Goal: Find specific page/section: Find specific page/section

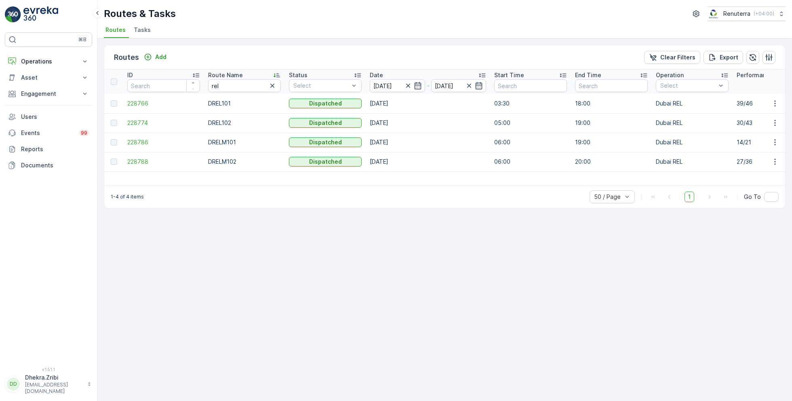
click at [267, 25] on ul "Routes Tasks" at bounding box center [442, 31] width 676 height 14
click at [137, 164] on span "228788" at bounding box center [163, 162] width 73 height 8
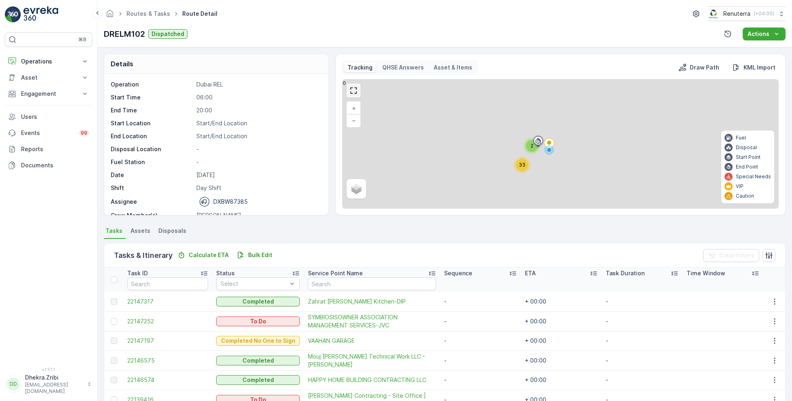
click at [356, 90] on link at bounding box center [354, 90] width 12 height 12
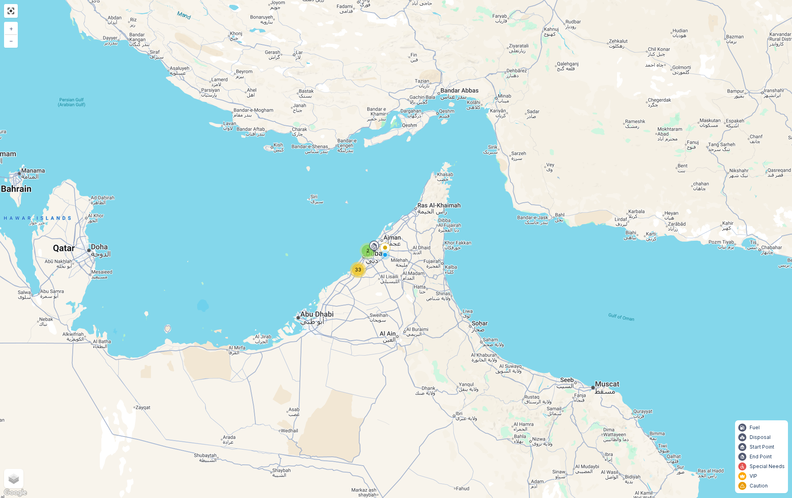
click at [358, 270] on span "33" at bounding box center [358, 269] width 6 height 6
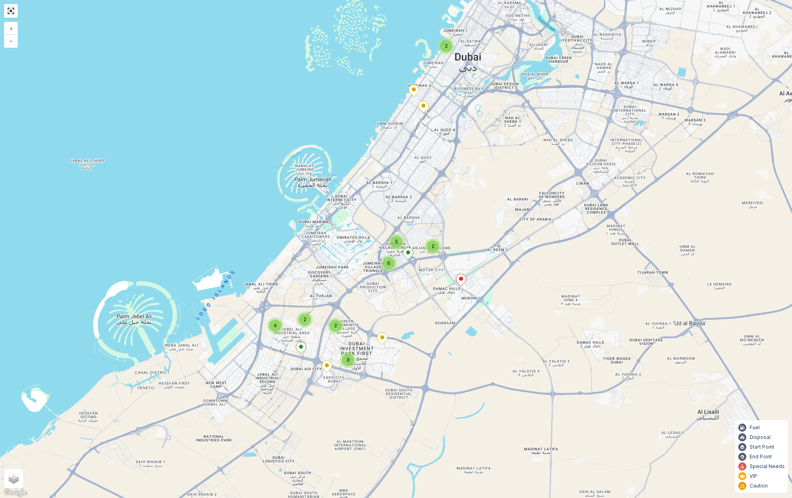
drag, startPoint x: 427, startPoint y: 339, endPoint x: 396, endPoint y: 296, distance: 53.5
click at [396, 296] on div "2 4 2 3 2 2 5 6 + − Satellite Roadmap Terrain Hybrid Leaflet Keyboard shortcuts…" at bounding box center [396, 249] width 792 height 498
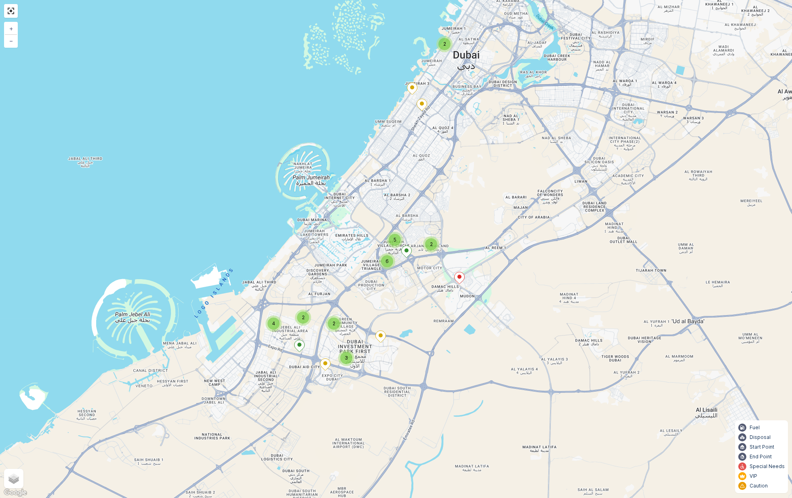
click at [391, 265] on div "6" at bounding box center [387, 261] width 12 height 12
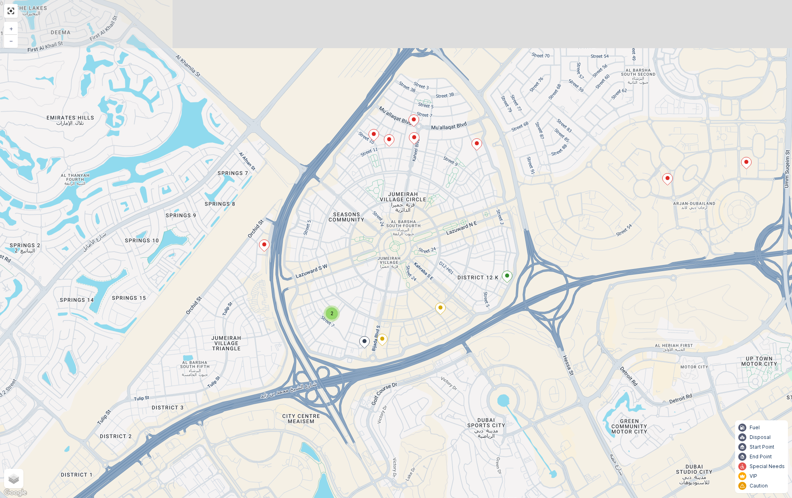
drag, startPoint x: 465, startPoint y: 189, endPoint x: 424, endPoint y: 248, distance: 72.2
click at [424, 248] on div "2 + − Satellite Roadmap Terrain Hybrid Leaflet Keyboard shortcuts Map Data Map …" at bounding box center [396, 249] width 792 height 498
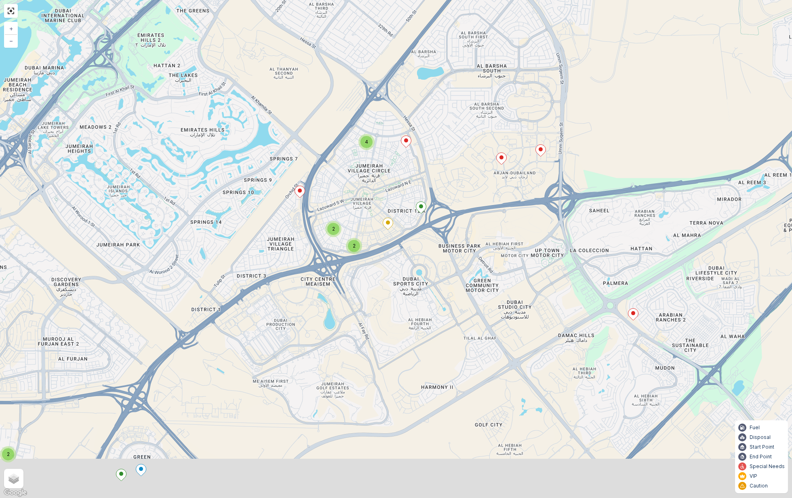
drag, startPoint x: 494, startPoint y: 232, endPoint x: 443, endPoint y: 168, distance: 81.7
click at [443, 169] on div "2 2 4 2 2 + − Satellite Roadmap Terrain Hybrid Leaflet Keyboard shortcuts Map D…" at bounding box center [396, 249] width 792 height 498
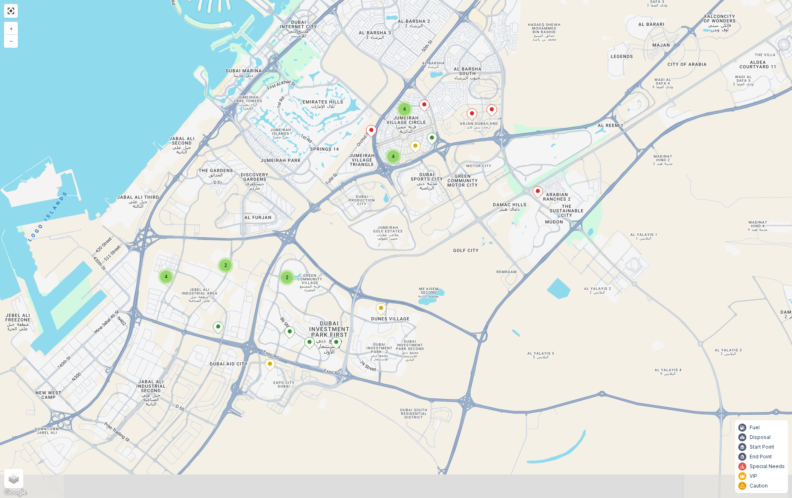
drag, startPoint x: 425, startPoint y: 259, endPoint x: 429, endPoint y: 218, distance: 41.0
click at [429, 218] on div "2 4 2 2 4 4 + − Satellite Roadmap Terrain Hybrid Leaflet Keyboard shortcuts Map…" at bounding box center [396, 249] width 792 height 498
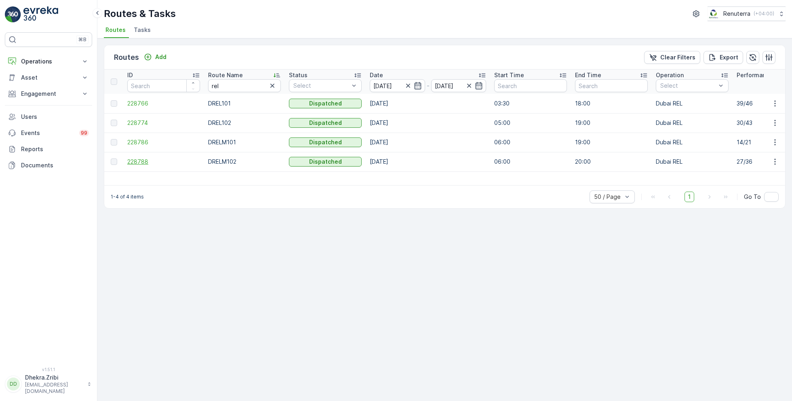
click at [140, 161] on span "228788" at bounding box center [163, 162] width 73 height 8
click at [147, 143] on span "228786" at bounding box center [163, 142] width 73 height 8
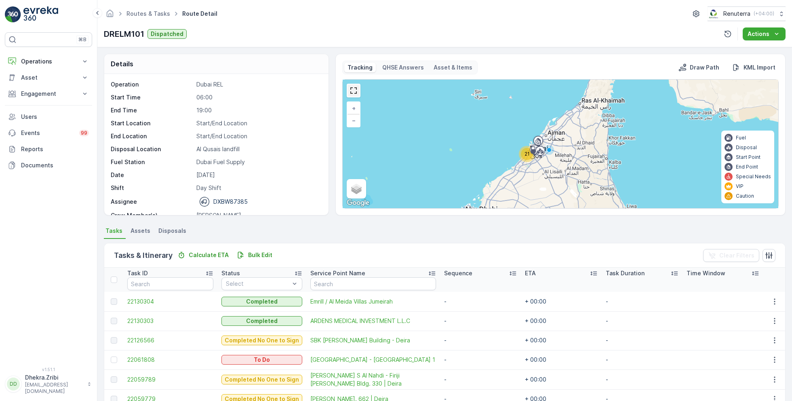
click at [352, 86] on link at bounding box center [354, 90] width 12 height 12
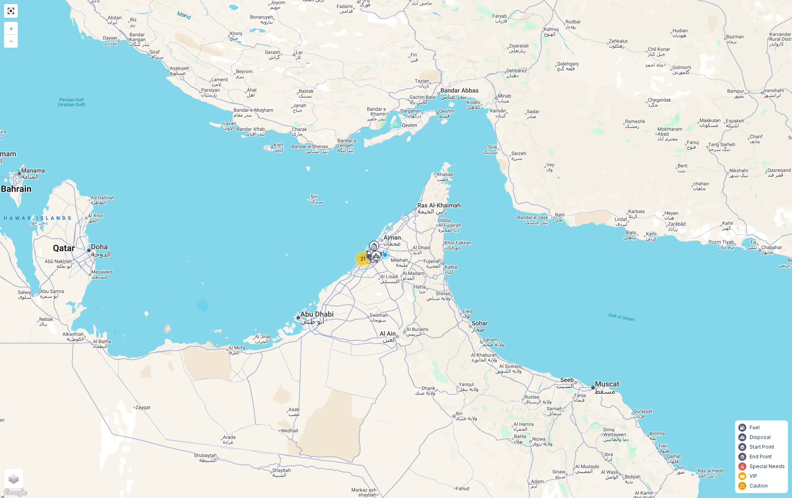
click at [361, 261] on span "21" at bounding box center [363, 259] width 5 height 6
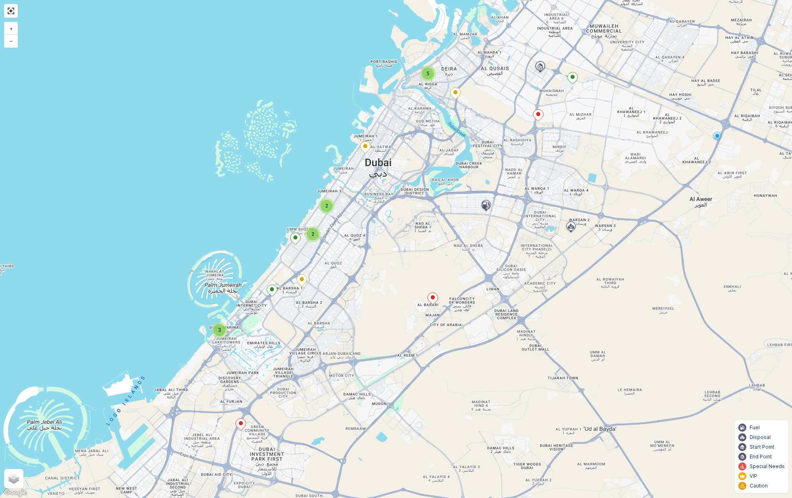
click at [325, 214] on div "3 5 2 2 + − Satellite Roadmap Terrain Hybrid Leaflet Keyboard shortcuts Map Dat…" at bounding box center [396, 249] width 792 height 498
click at [326, 211] on div "2" at bounding box center [327, 206] width 12 height 12
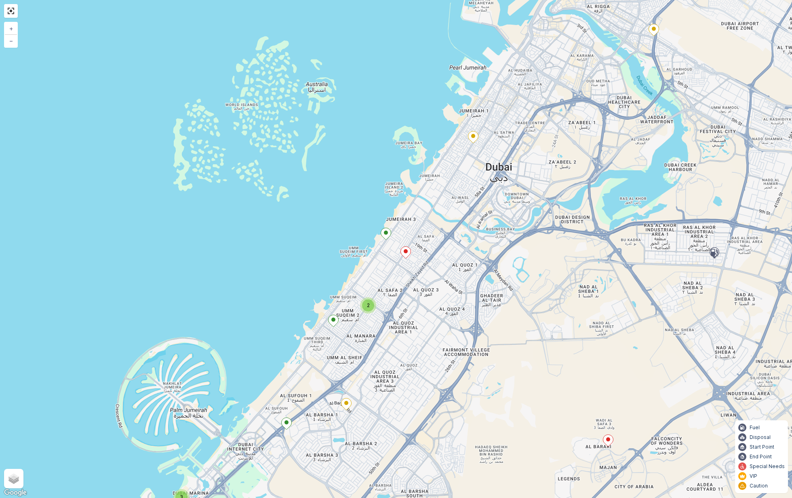
click at [368, 302] on span "2" at bounding box center [368, 305] width 3 height 6
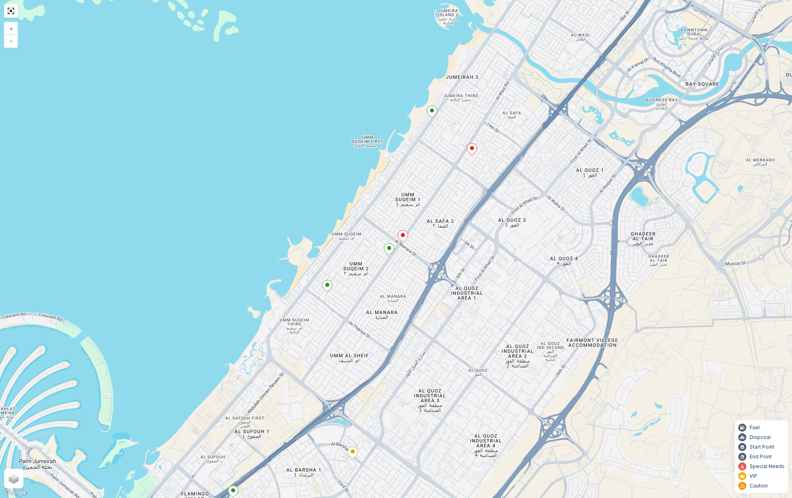
click at [403, 238] on icon at bounding box center [403, 236] width 10 height 12
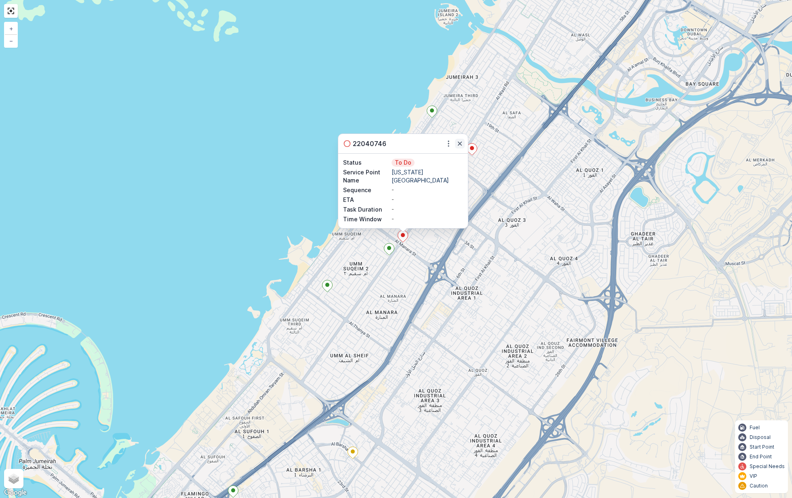
click at [459, 143] on icon "button" at bounding box center [460, 144] width 4 height 4
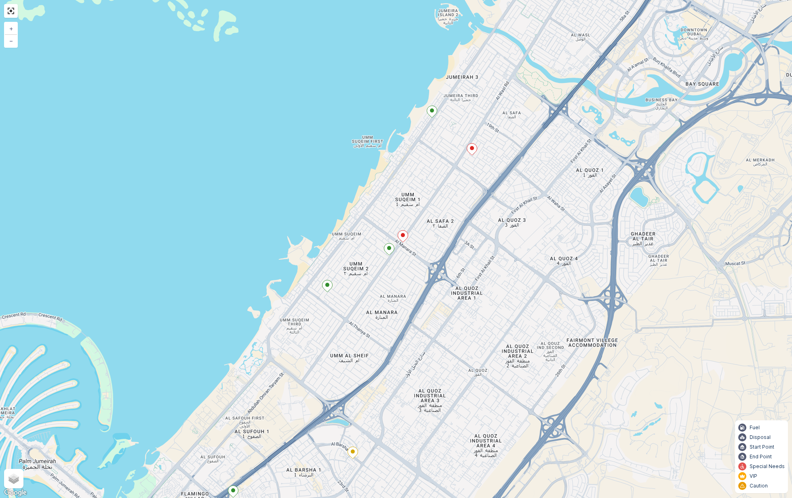
click at [471, 152] on icon at bounding box center [472, 150] width 10 height 12
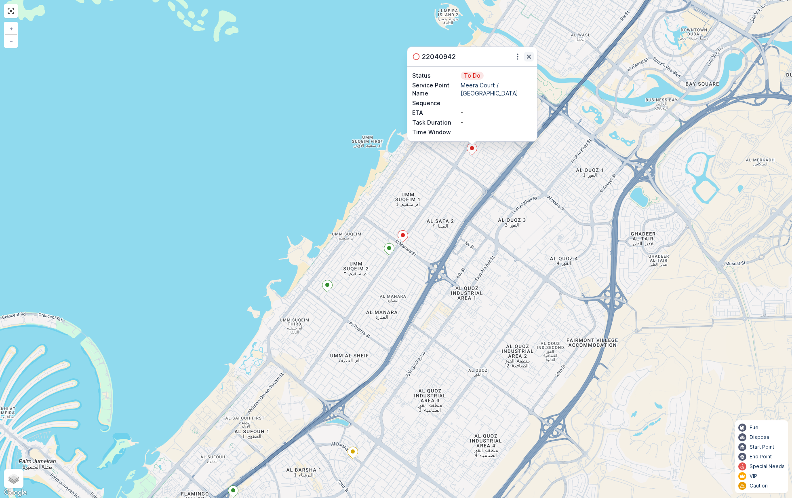
click at [529, 55] on icon "button" at bounding box center [529, 57] width 8 height 8
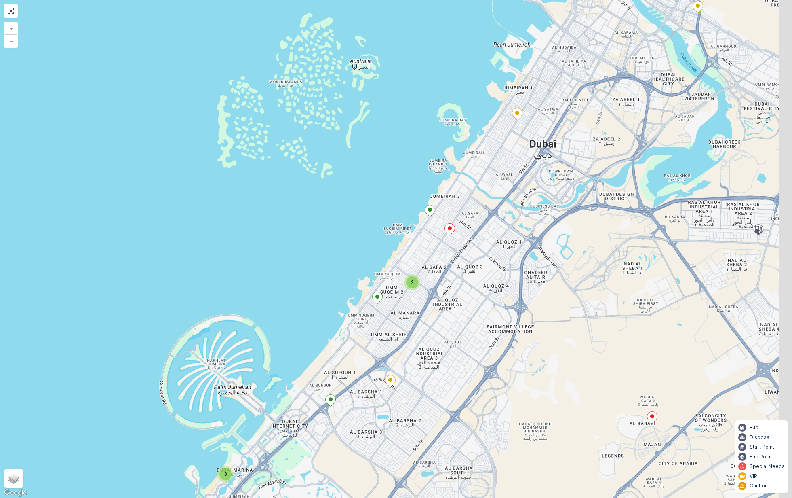
drag, startPoint x: 604, startPoint y: 143, endPoint x: 465, endPoint y: 340, distance: 241.1
click at [468, 336] on div "3 4 2 + − Satellite Roadmap Terrain Hybrid Leaflet Keyboard shortcuts Map Data …" at bounding box center [396, 249] width 792 height 498
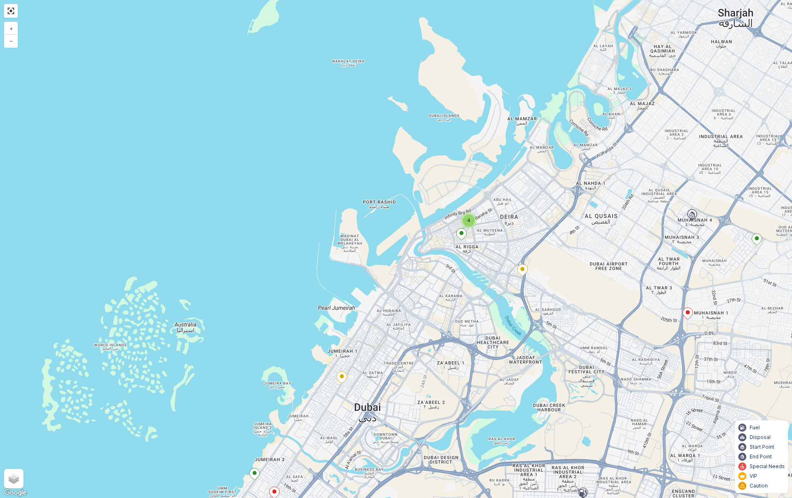
click at [472, 223] on div "4" at bounding box center [469, 220] width 12 height 12
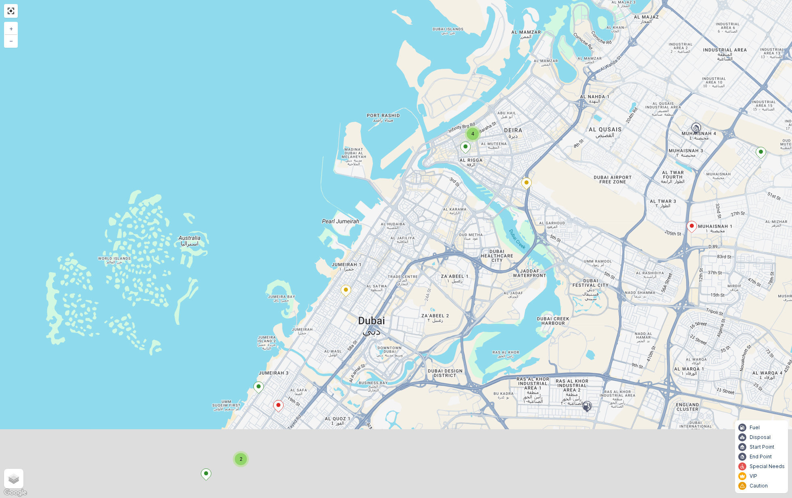
drag, startPoint x: 520, startPoint y: 306, endPoint x: 527, endPoint y: 174, distance: 132.4
click at [527, 174] on div "3 4 2 + − Satellite Roadmap Terrain Hybrid Leaflet Keyboard shortcuts Map Data …" at bounding box center [396, 249] width 792 height 498
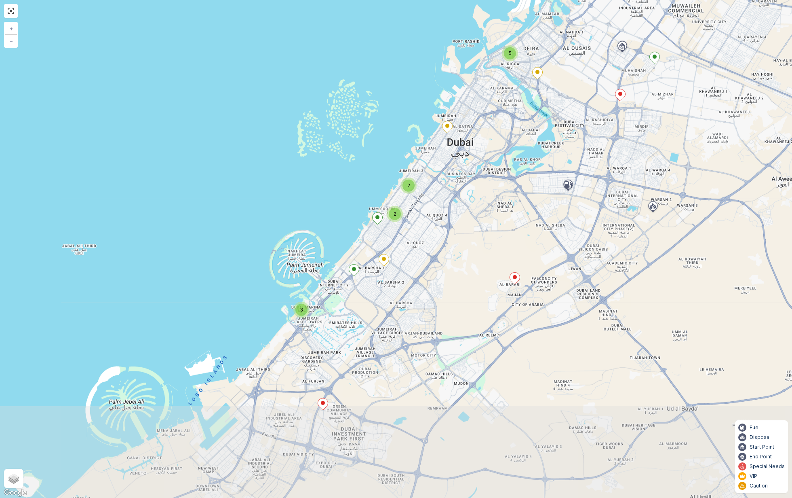
drag, startPoint x: 488, startPoint y: 285, endPoint x: 517, endPoint y: 170, distance: 119.1
click at [517, 170] on div "3 5 2 2 + − Satellite Roadmap Terrain Hybrid Leaflet Keyboard shortcuts Map Dat…" at bounding box center [396, 249] width 792 height 498
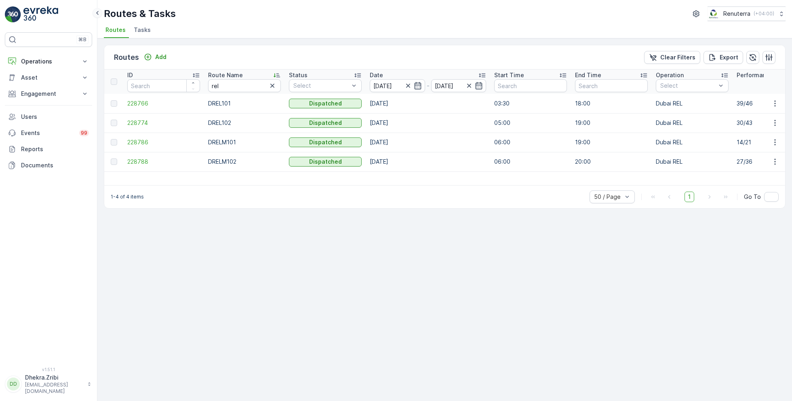
click at [93, 15] on icon at bounding box center [97, 13] width 9 height 10
